Goal: Transaction & Acquisition: Purchase product/service

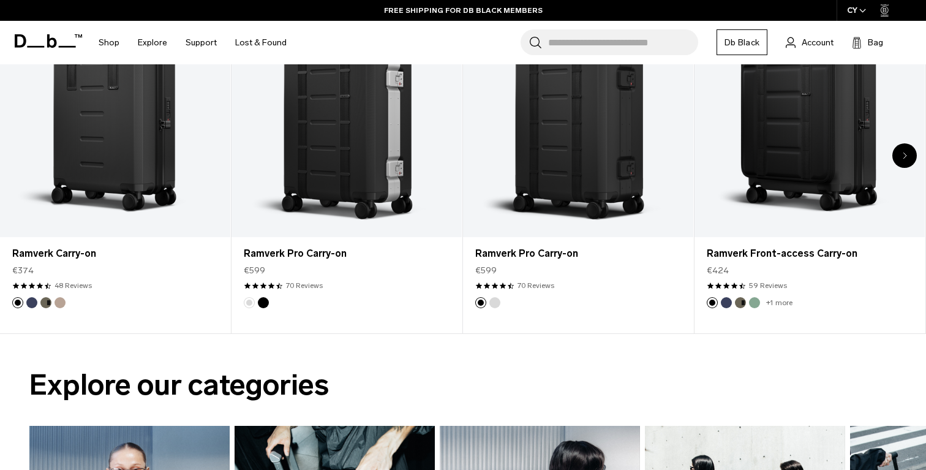
scroll to position [620, 0]
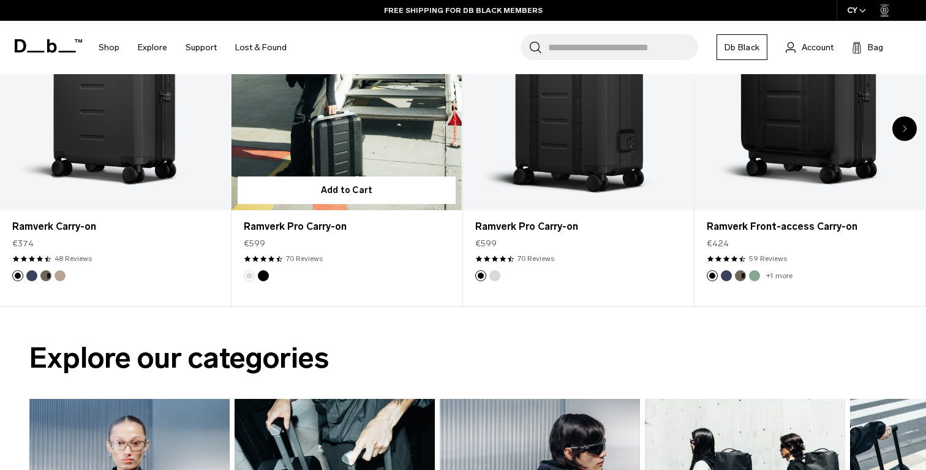
click at [391, 86] on link "Ramverk Pro Carry-on" at bounding box center [346, 82] width 230 height 256
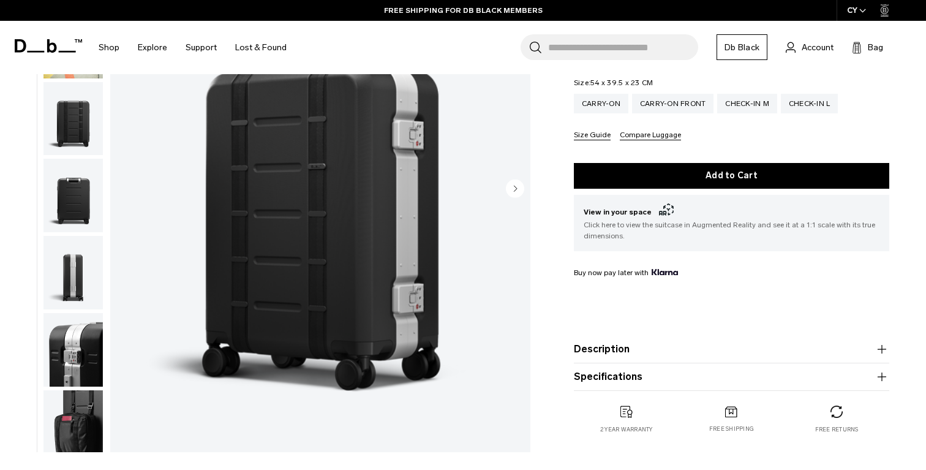
scroll to position [171, 0]
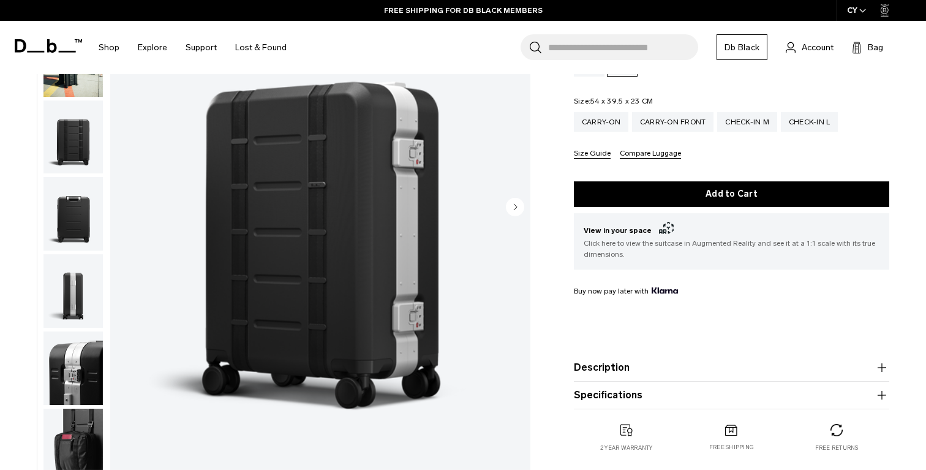
click at [635, 237] on span "View in your space .cls-1{fill:none;}.cls-2{clip-path:url(#clippath);}.cls-3{fi…" at bounding box center [731, 230] width 296 height 15
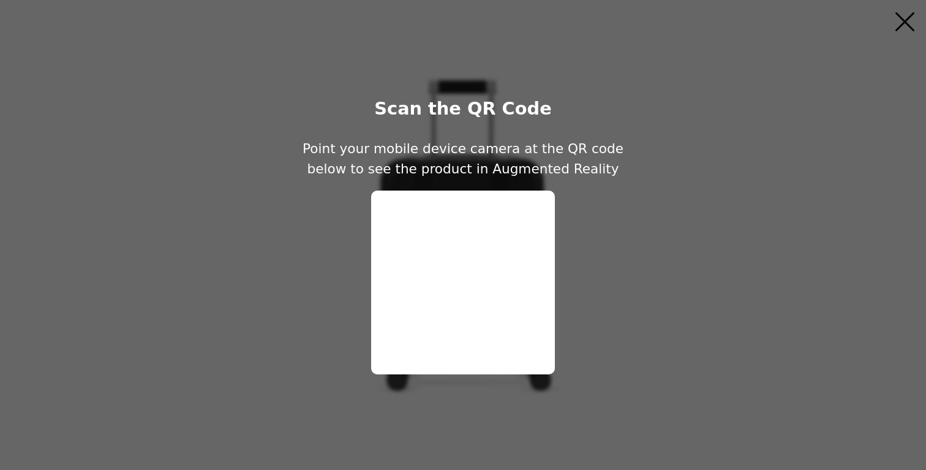
scroll to position [0, 0]
click at [905, 21] on icon "Close" at bounding box center [904, 21] width 19 height 19
